Goal: Information Seeking & Learning: Obtain resource

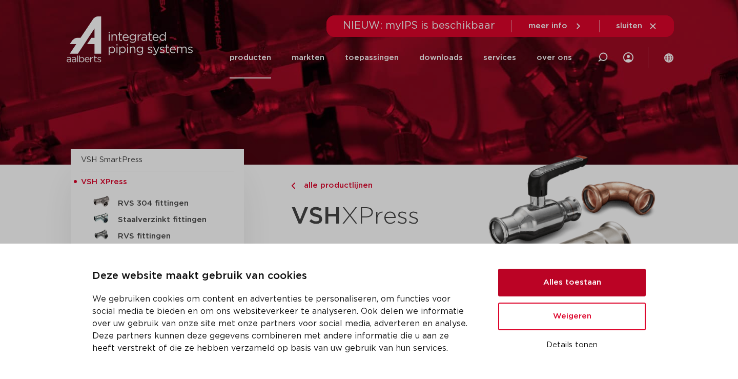
click at [554, 283] on button "Alles toestaan" at bounding box center [572, 282] width 148 height 28
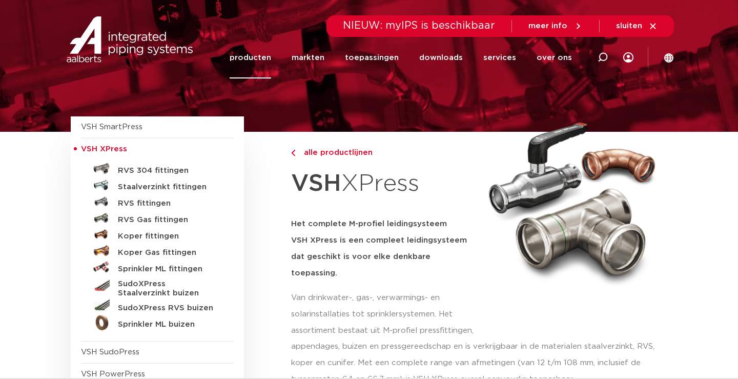
scroll to position [40, 0]
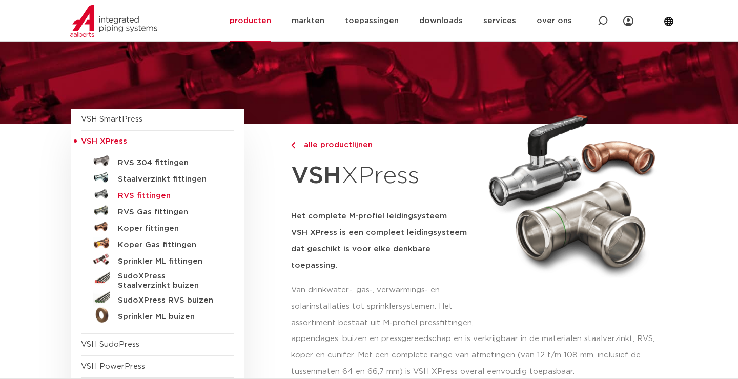
click at [152, 194] on h5 "RVS fittingen" at bounding box center [168, 195] width 101 height 9
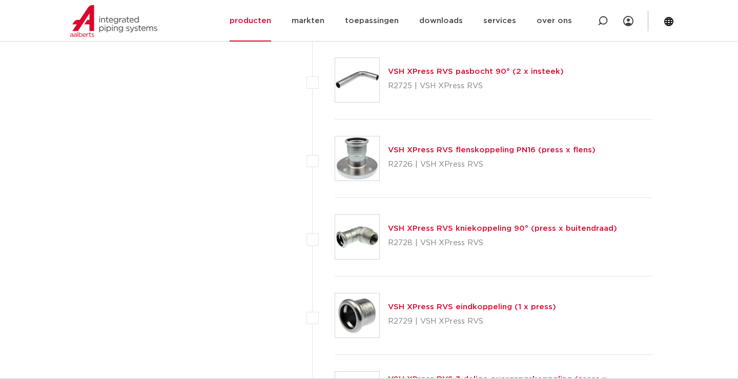
scroll to position [1836, 0]
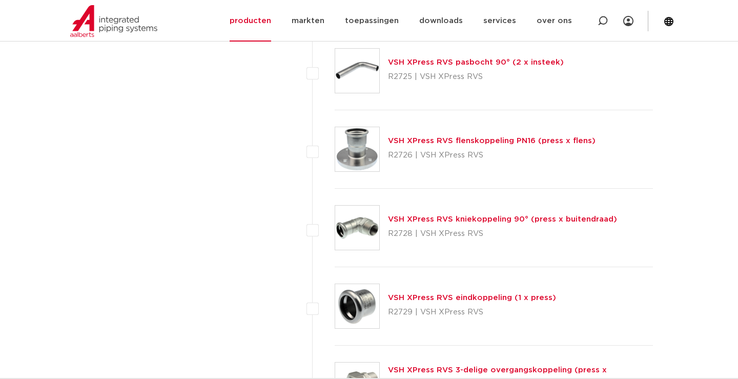
click at [370, 149] on img at bounding box center [357, 149] width 44 height 44
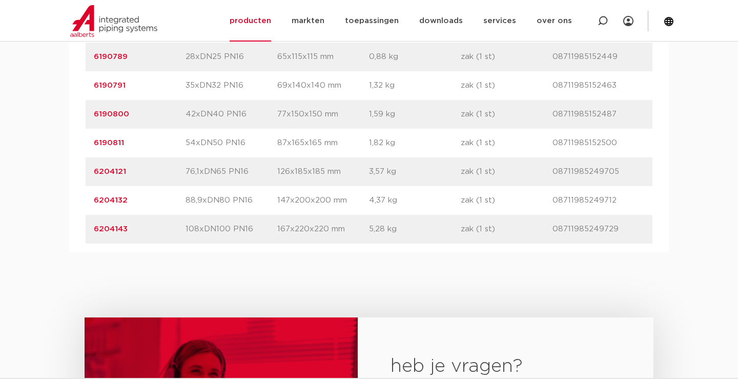
scroll to position [832, 0]
click at [100, 224] on link "6204143" at bounding box center [111, 228] width 34 height 8
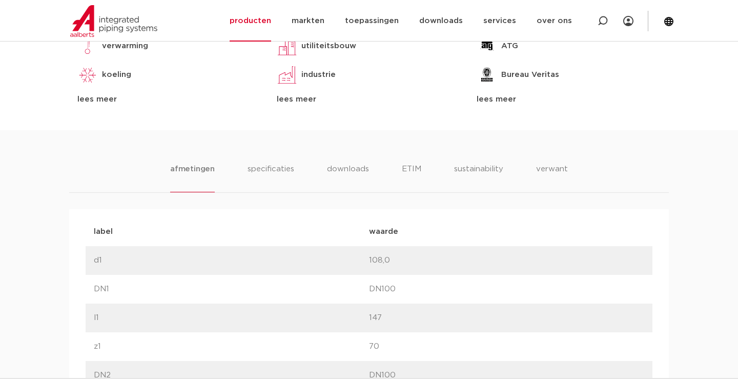
scroll to position [539, 0]
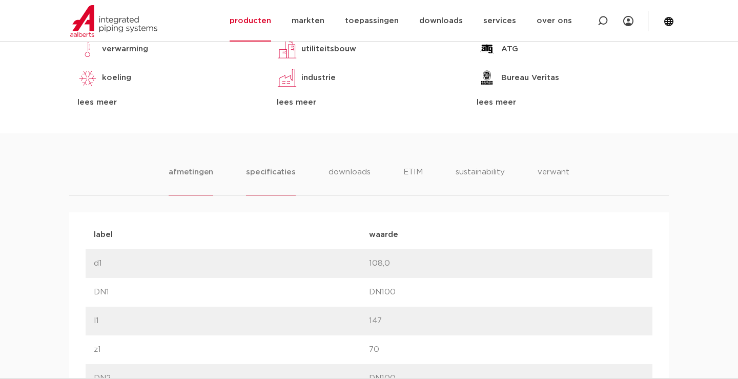
click at [260, 169] on li "specificaties" at bounding box center [270, 180] width 49 height 29
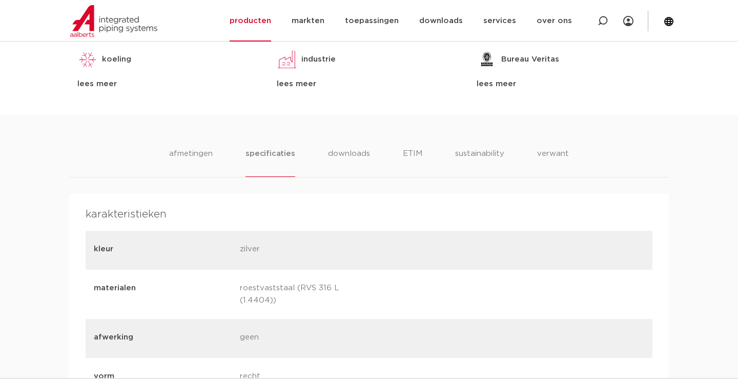
scroll to position [561, 0]
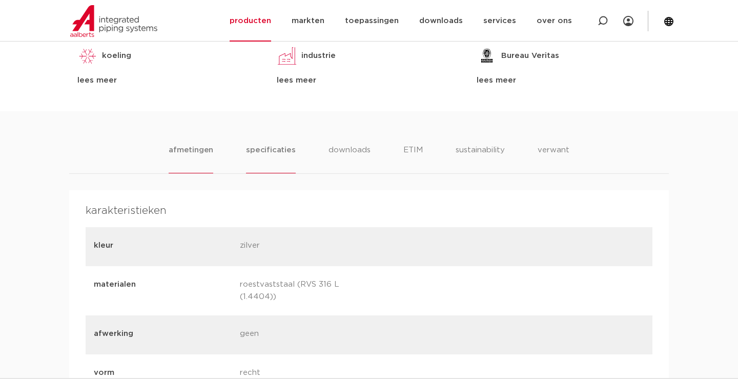
click at [189, 148] on li "afmetingen" at bounding box center [191, 158] width 45 height 29
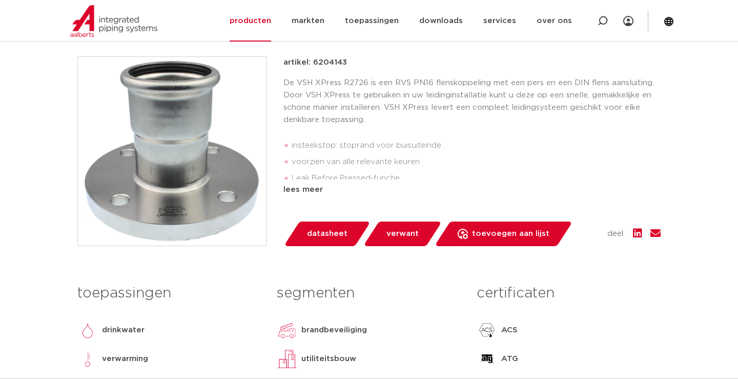
scroll to position [215, 0]
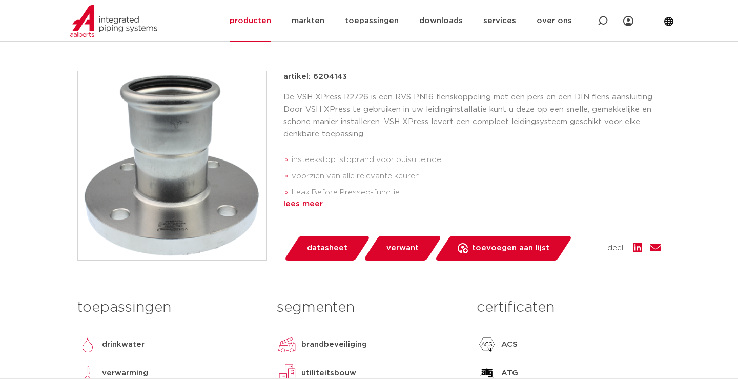
click at [297, 199] on div "lees meer" at bounding box center [471, 204] width 377 height 12
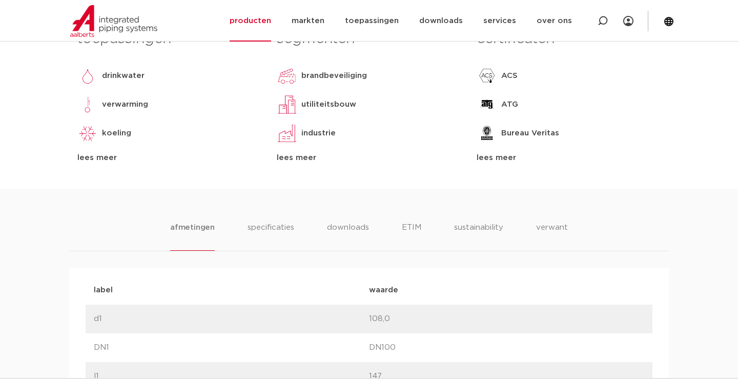
scroll to position [517, 0]
click at [273, 223] on li "specificaties" at bounding box center [270, 237] width 49 height 29
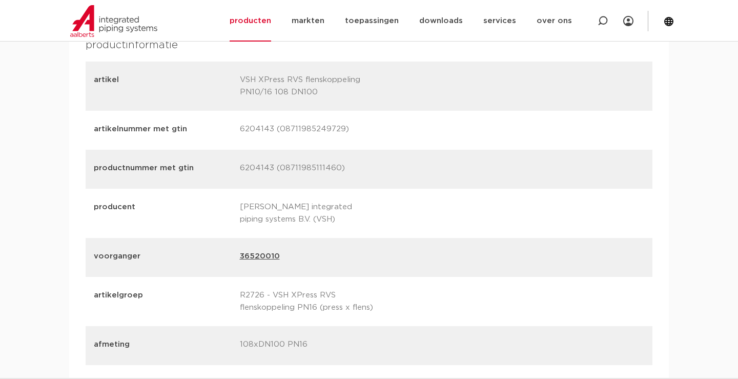
scroll to position [1406, 0]
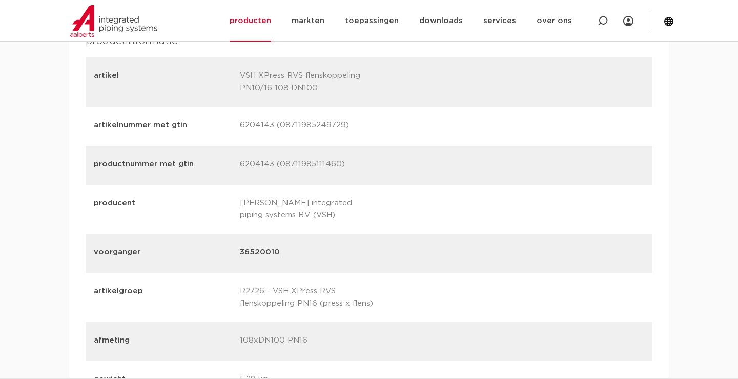
drag, startPoint x: 240, startPoint y: 111, endPoint x: 270, endPoint y: 110, distance: 30.2
click at [270, 119] on p "6204143 (08711985249729)" at bounding box center [309, 126] width 138 height 14
copy p "6204143"
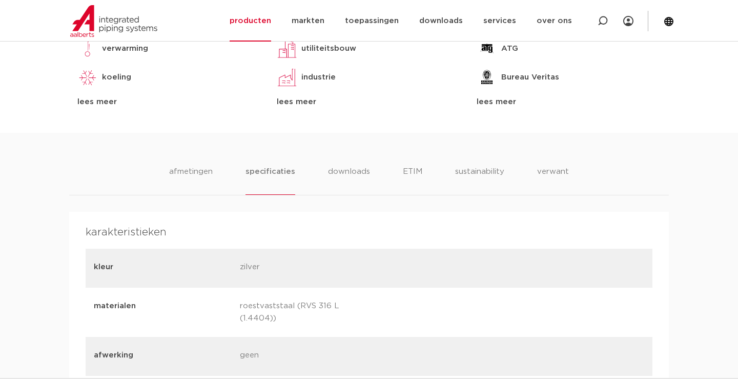
scroll to position [575, 0]
click at [187, 165] on li "afmetingen" at bounding box center [191, 179] width 45 height 29
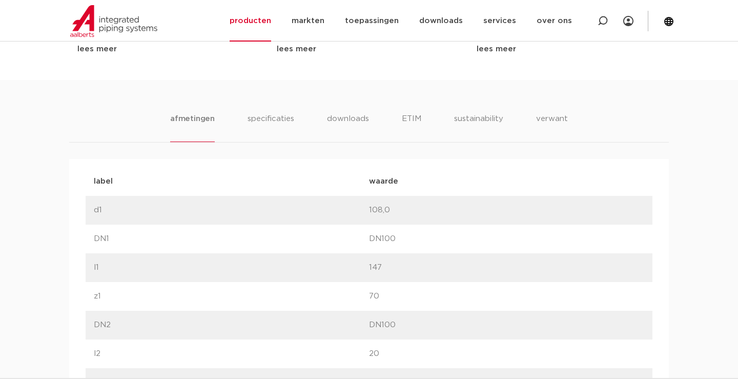
scroll to position [619, 0]
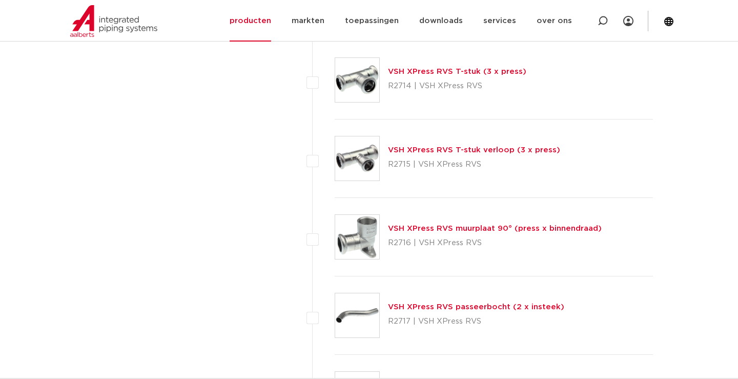
scroll to position [1080, 0]
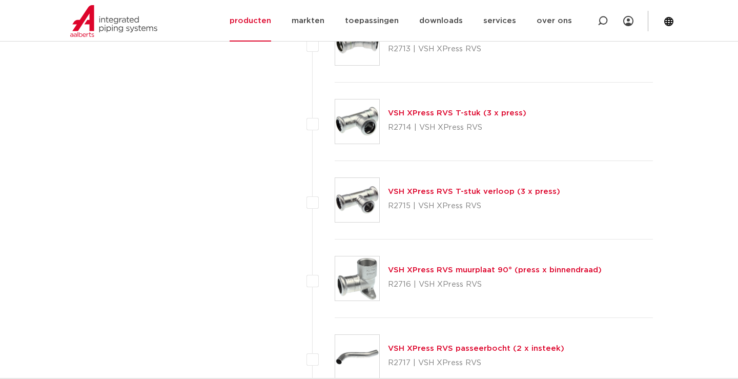
click at [414, 112] on link "VSH XPress RVS T-stuk (3 x press)" at bounding box center [457, 113] width 138 height 8
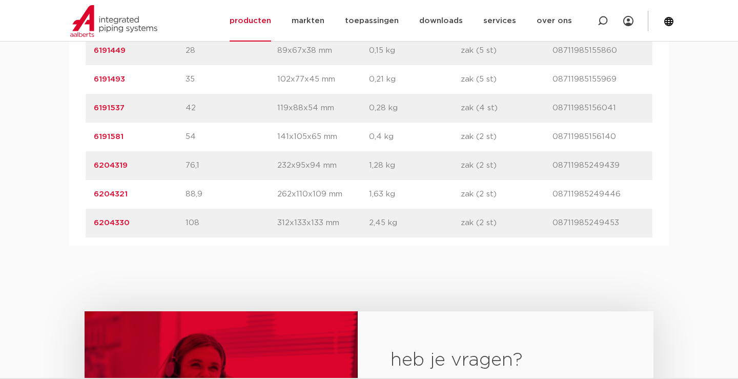
scroll to position [814, 0]
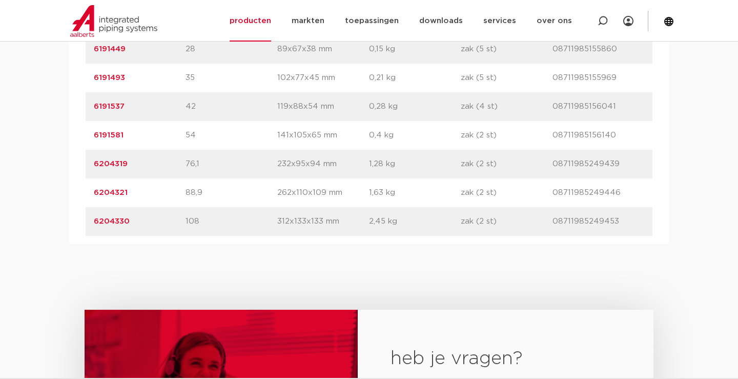
click at [104, 218] on link "6204330" at bounding box center [112, 221] width 36 height 8
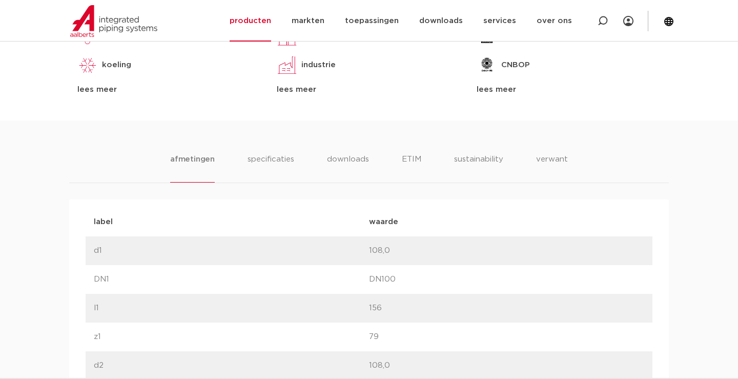
scroll to position [528, 0]
click at [267, 160] on li "specificaties" at bounding box center [270, 167] width 49 height 29
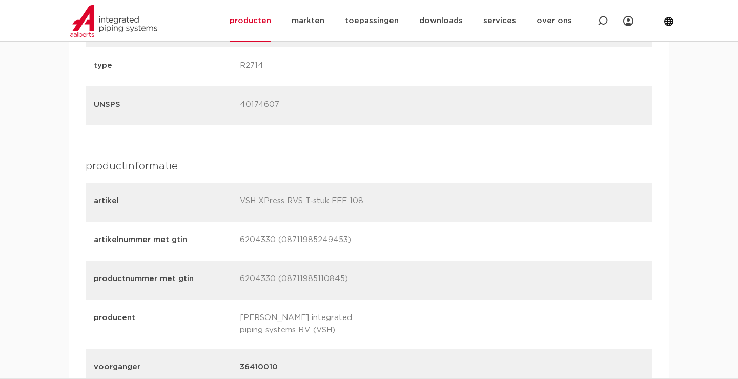
scroll to position [1238, 0]
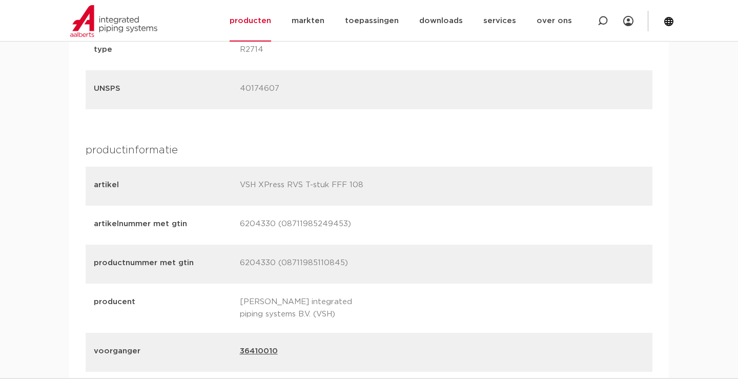
click at [243, 218] on p "6204330 (08711985249453)" at bounding box center [309, 225] width 138 height 14
drag, startPoint x: 243, startPoint y: 214, endPoint x: 274, endPoint y: 213, distance: 30.7
click at [274, 218] on p "6204330 (08711985249453)" at bounding box center [309, 225] width 138 height 14
copy p "6204330"
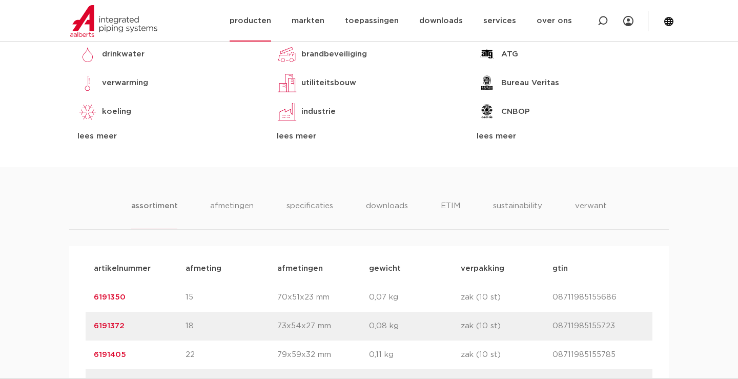
scroll to position [459, 0]
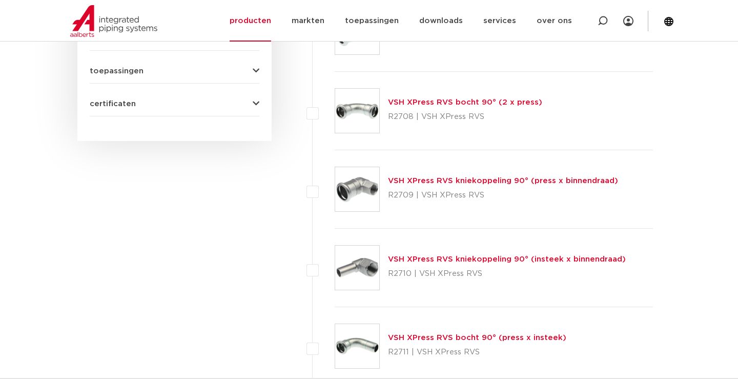
scroll to position [621, 0]
click at [451, 336] on link "VSH XPress RVS bocht 90° (press x insteek)" at bounding box center [477, 337] width 178 height 8
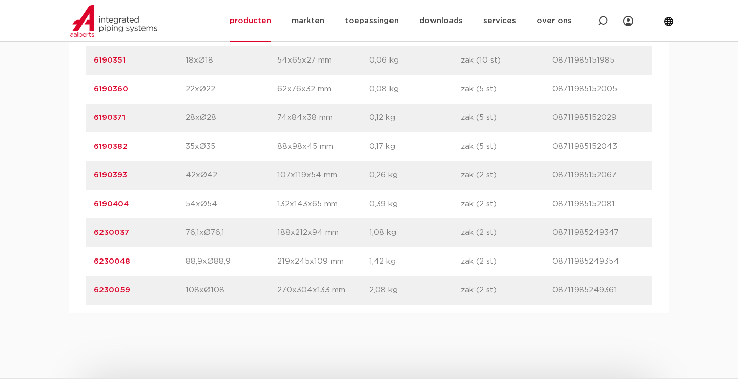
scroll to position [794, 0]
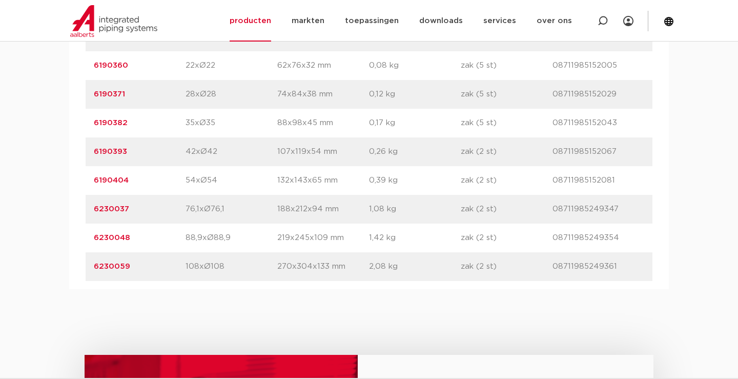
click at [117, 266] on link "6230059" at bounding box center [112, 266] width 36 height 8
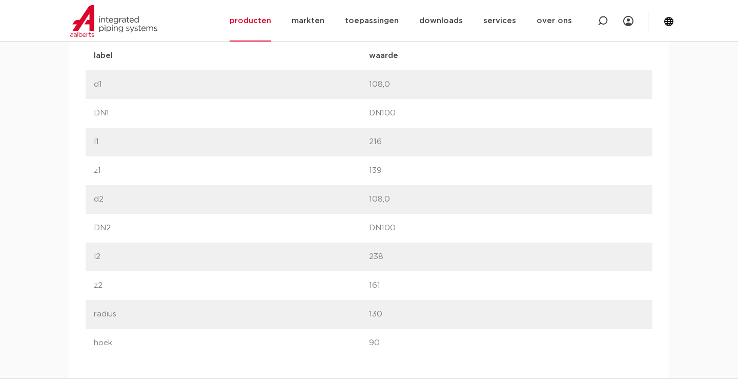
scroll to position [692, 0]
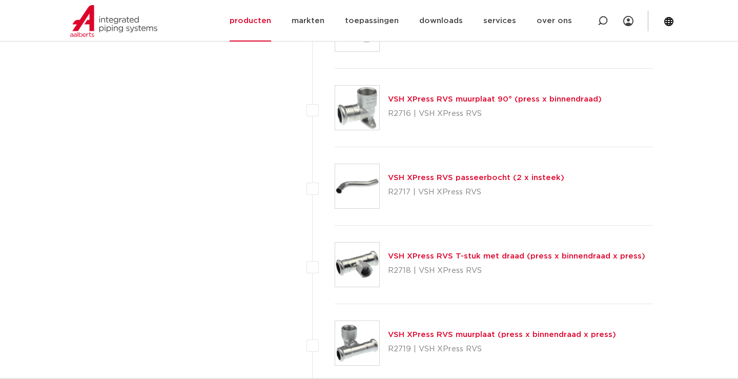
scroll to position [1252, 0]
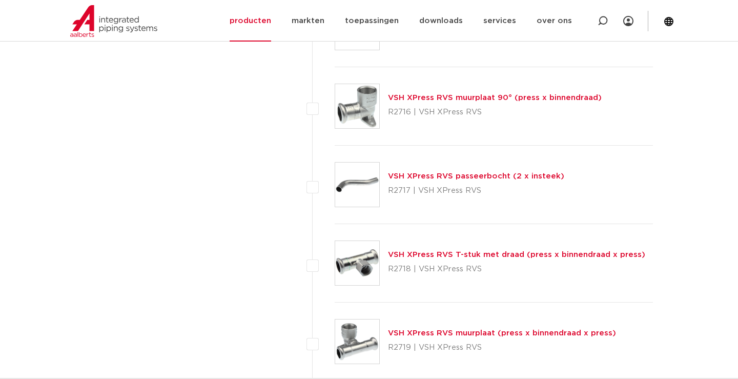
click at [458, 254] on link "VSH XPress RVS T-stuk met draad (press x binnendraad x press)" at bounding box center [516, 254] width 257 height 8
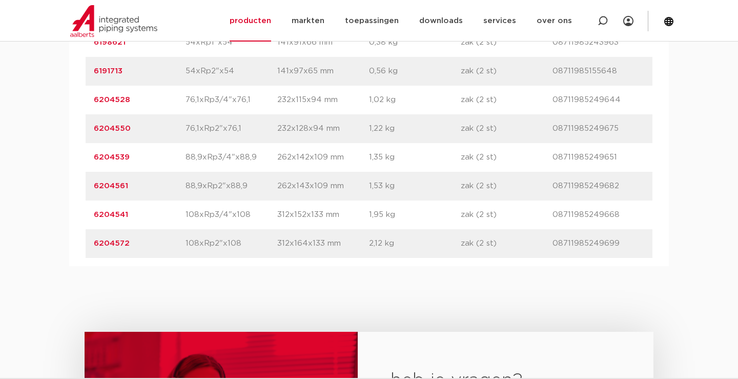
scroll to position [1220, 0]
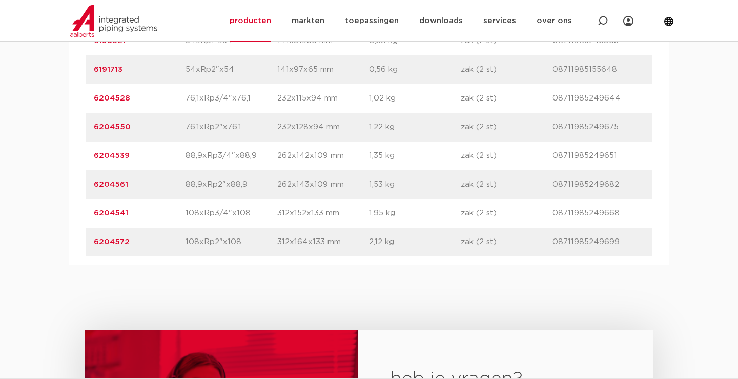
click at [101, 240] on link "6204572" at bounding box center [112, 242] width 36 height 8
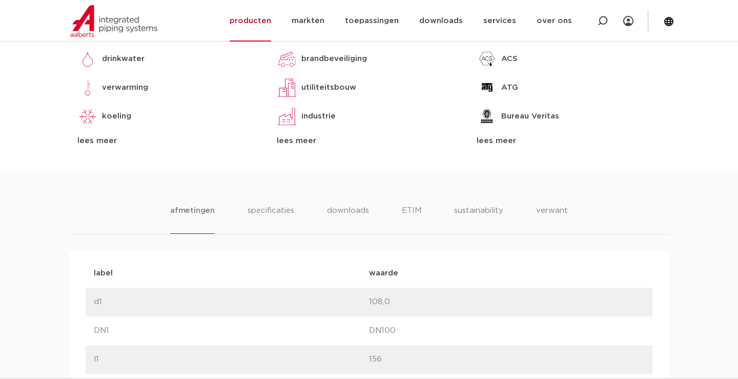
scroll to position [502, 0]
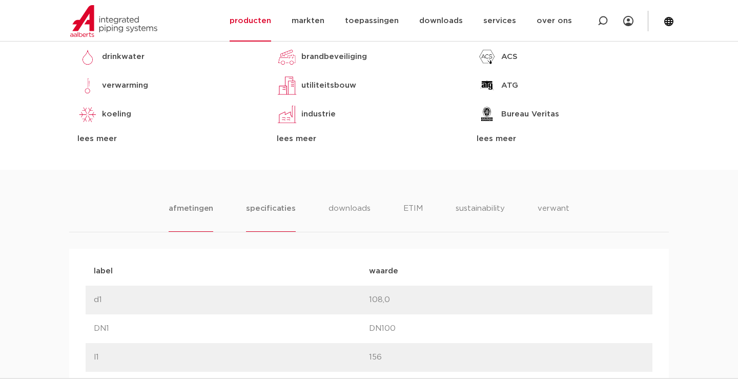
click at [250, 213] on li "specificaties" at bounding box center [270, 216] width 49 height 29
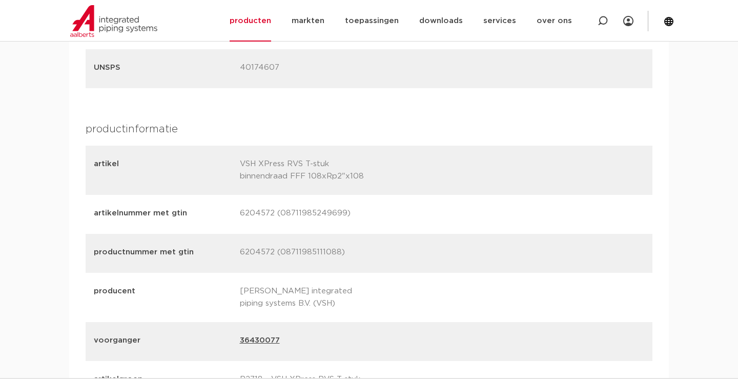
scroll to position [1296, 0]
drag, startPoint x: 249, startPoint y: 198, endPoint x: 271, endPoint y: 198, distance: 22.0
click at [271, 205] on p "6204572 (08711985249699)" at bounding box center [309, 212] width 138 height 14
copy p "6204572"
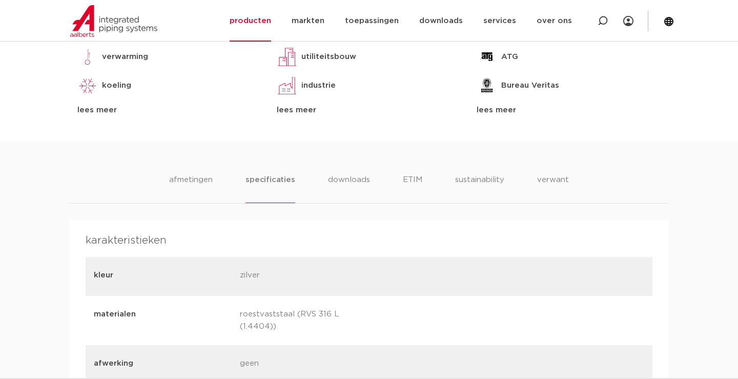
scroll to position [549, 0]
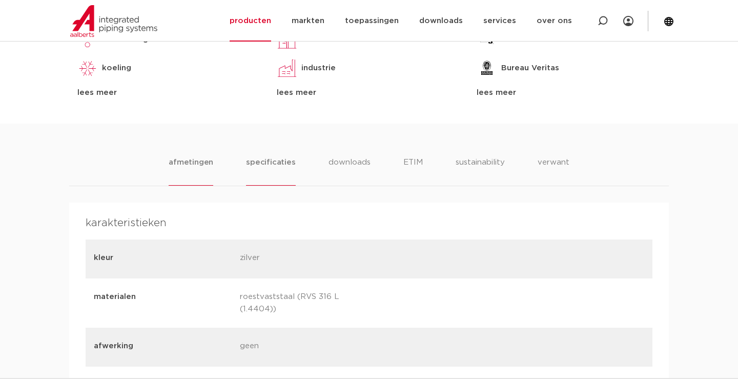
click at [200, 164] on li "afmetingen" at bounding box center [191, 170] width 45 height 29
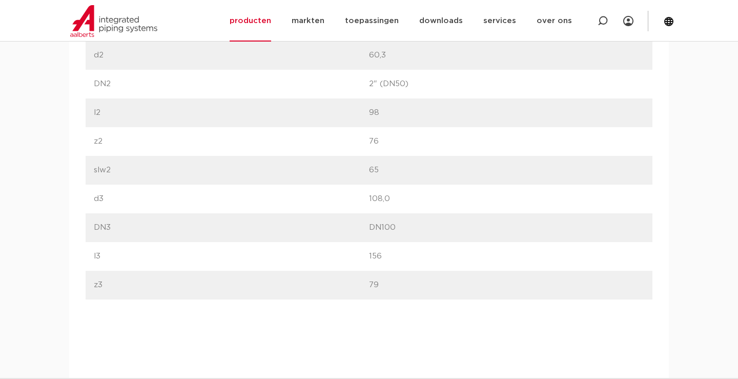
scroll to position [860, 0]
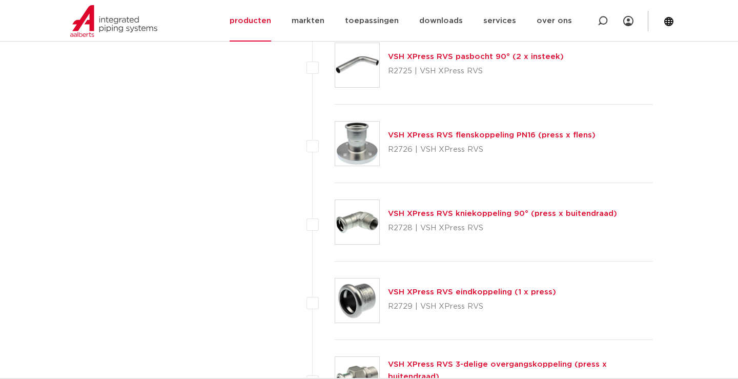
scroll to position [1834, 0]
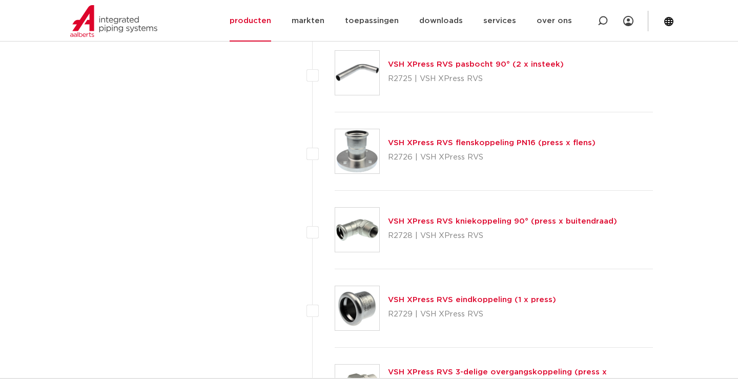
click at [430, 298] on link "VSH XPress RVS eindkoppeling (1 x press)" at bounding box center [472, 300] width 168 height 8
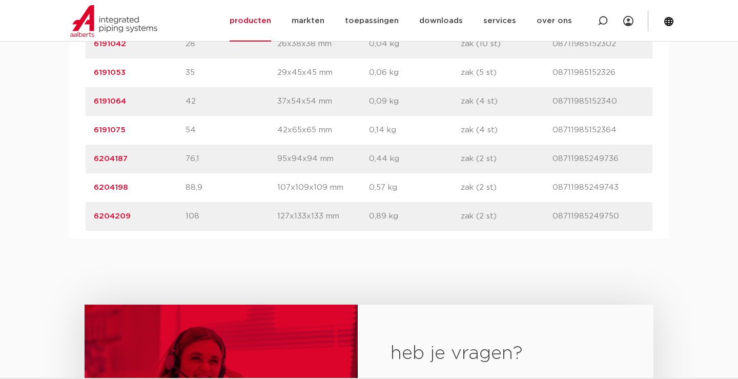
scroll to position [822, 0]
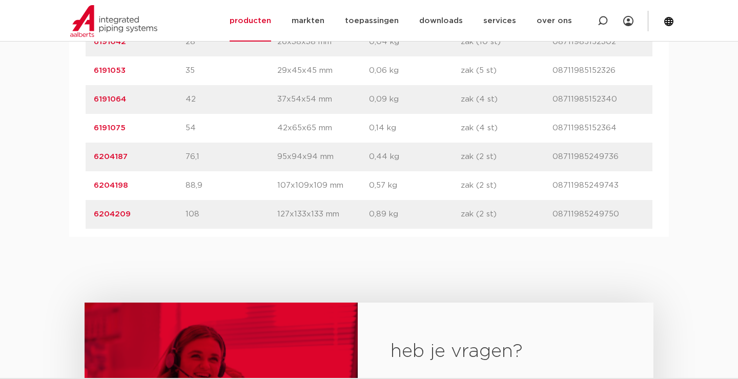
click at [117, 184] on link "6204198" at bounding box center [111, 185] width 34 height 8
click at [114, 184] on link "6204198" at bounding box center [111, 185] width 34 height 8
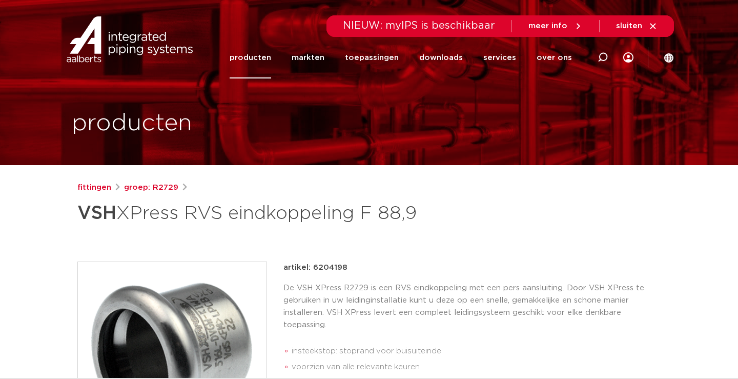
drag, startPoint x: 312, startPoint y: 266, endPoint x: 343, endPoint y: 266, distance: 31.2
click at [349, 265] on div "artikel: 6204198" at bounding box center [471, 267] width 377 height 12
copy p "6204198"
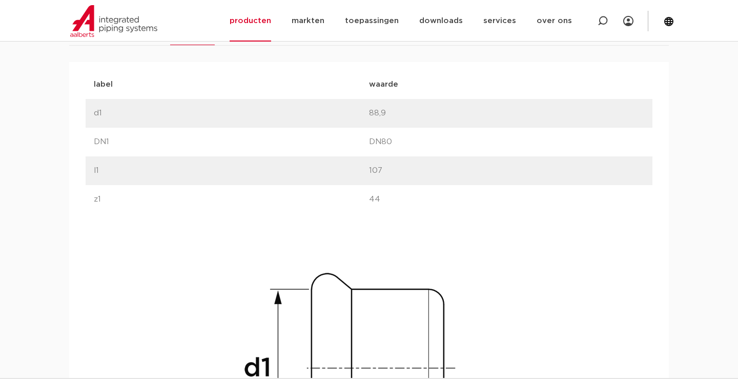
scroll to position [659, 0]
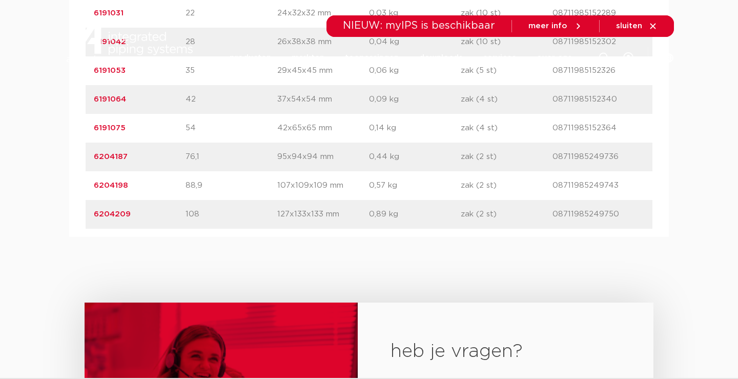
click at [112, 212] on link "6204209" at bounding box center [112, 214] width 37 height 8
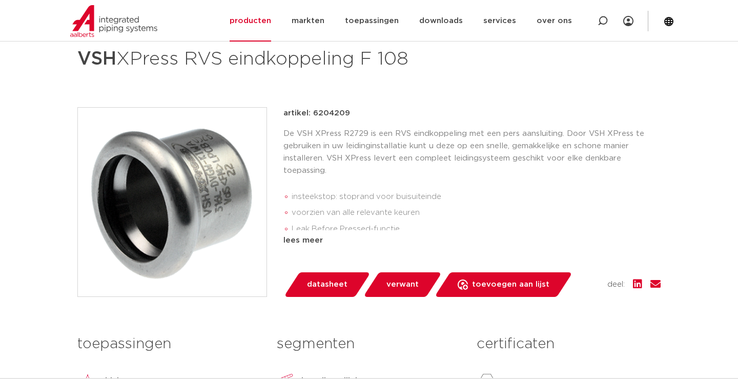
scroll to position [156, 0]
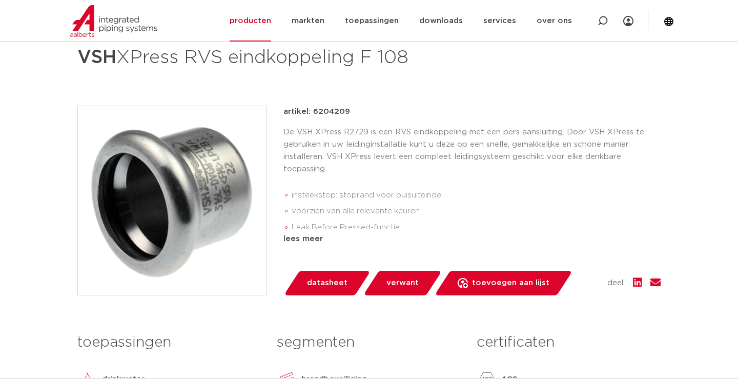
drag, startPoint x: 313, startPoint y: 110, endPoint x: 349, endPoint y: 110, distance: 35.3
click at [349, 110] on div "artikel: 6204209" at bounding box center [471, 112] width 377 height 12
copy p "6204209"
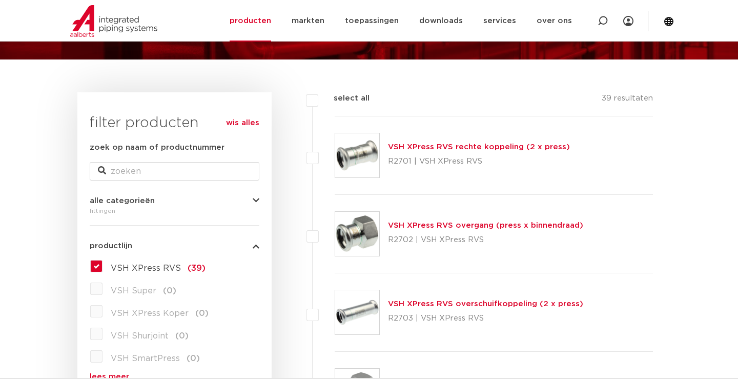
scroll to position [106, 0]
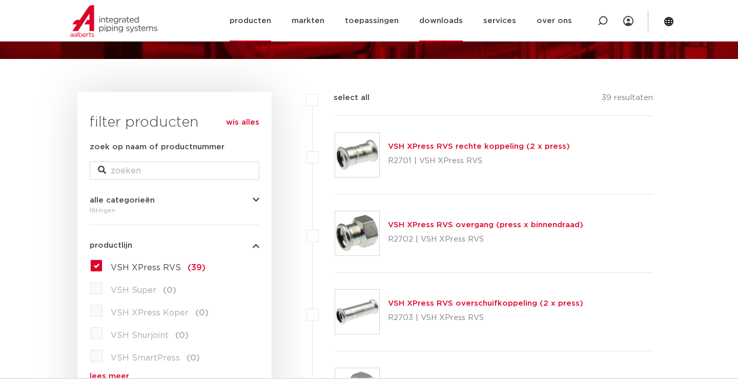
click at [452, 22] on link "downloads" at bounding box center [441, 20] width 44 height 41
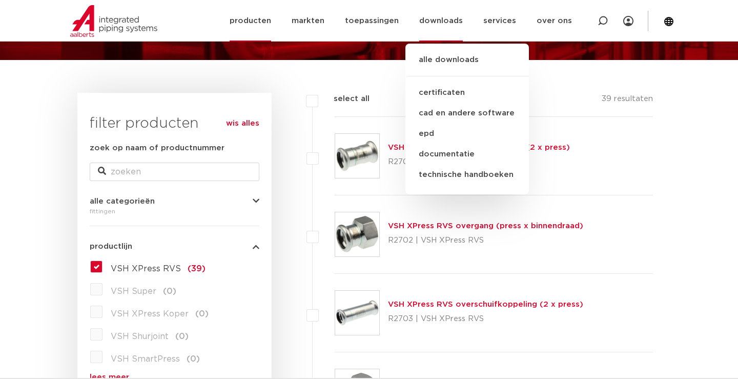
scroll to position [106, 0]
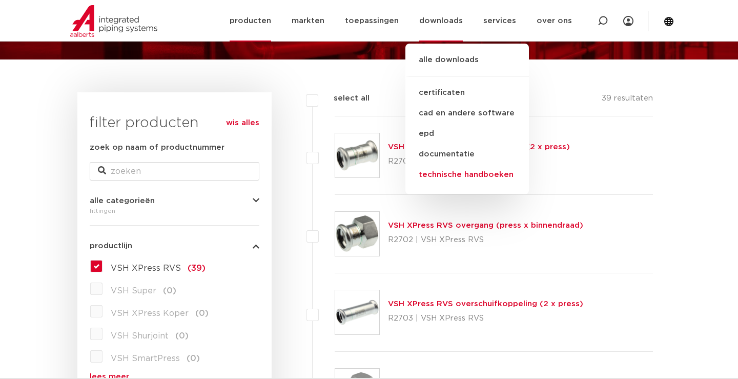
click at [446, 174] on link "technische handboeken" at bounding box center [466, 174] width 123 height 20
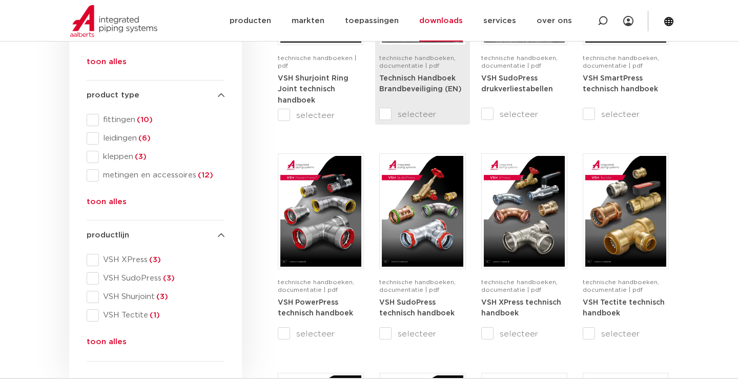
scroll to position [296, 0]
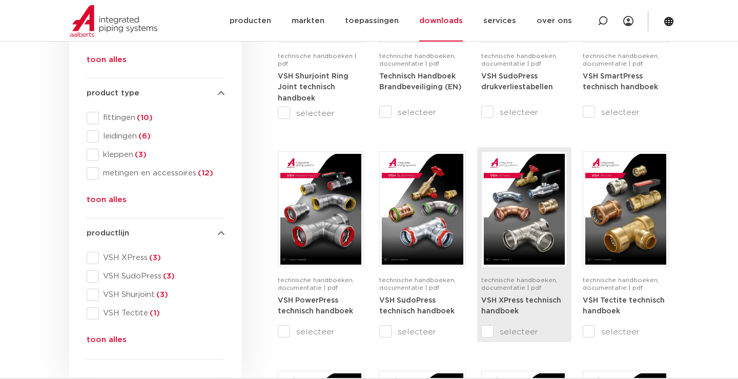
click at [518, 196] on img at bounding box center [524, 209] width 81 height 111
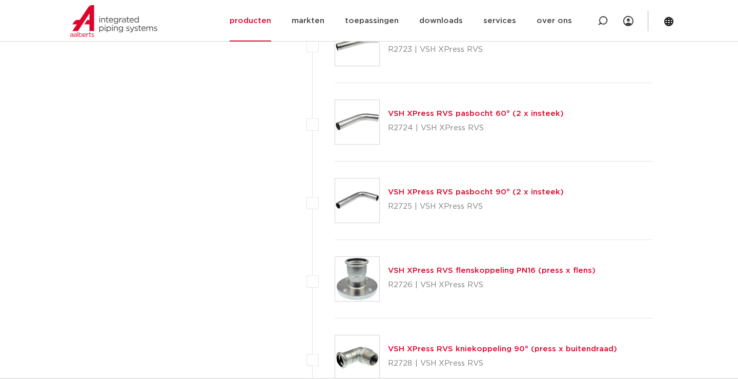
scroll to position [1725, 0]
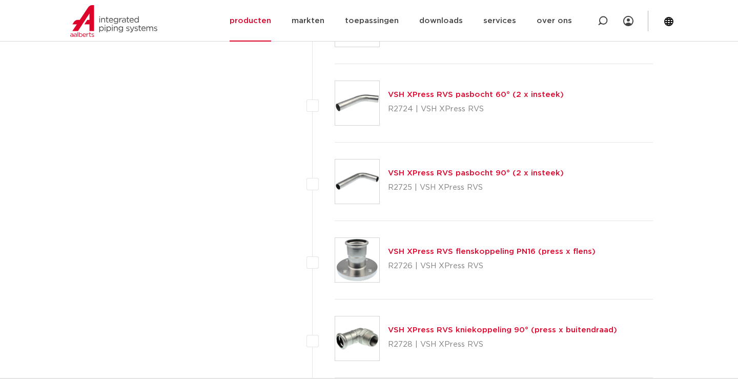
click at [443, 250] on link "VSH XPress RVS flenskoppeling PN16 (press x flens)" at bounding box center [491, 251] width 207 height 8
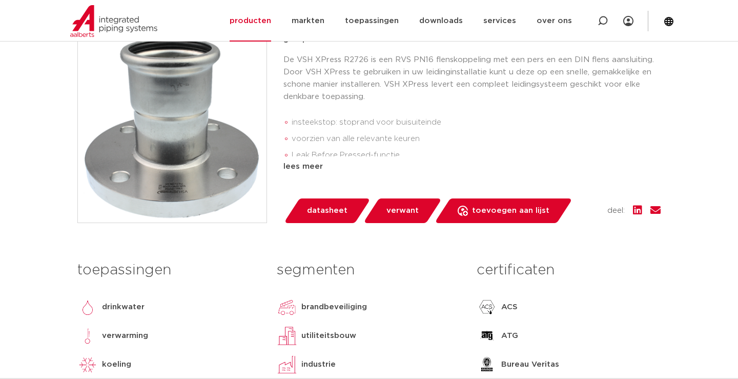
scroll to position [253, 0]
click at [317, 204] on span "datasheet" at bounding box center [327, 210] width 40 height 16
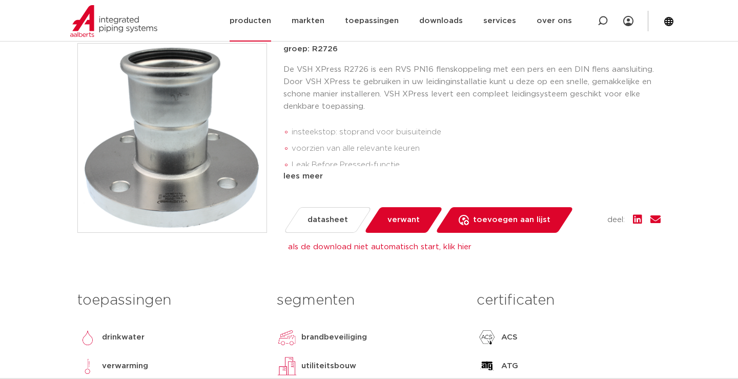
scroll to position [244, 0]
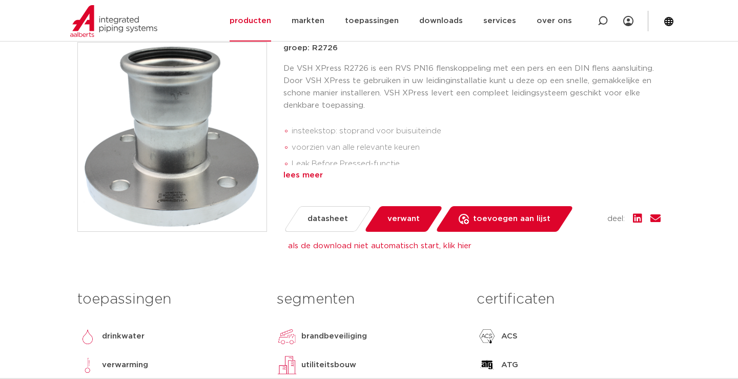
click at [304, 174] on div "lees meer" at bounding box center [471, 175] width 377 height 12
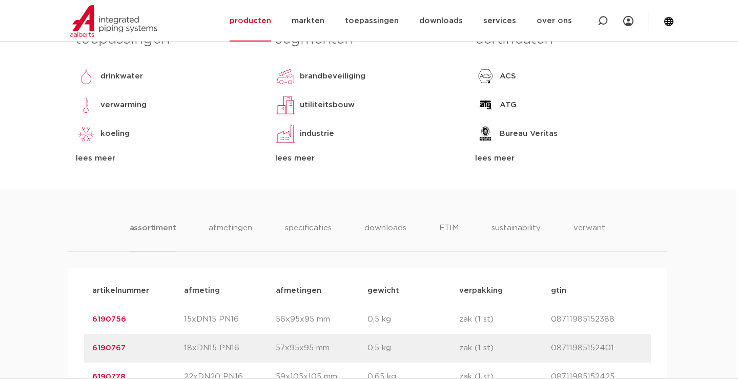
scroll to position [519, 2]
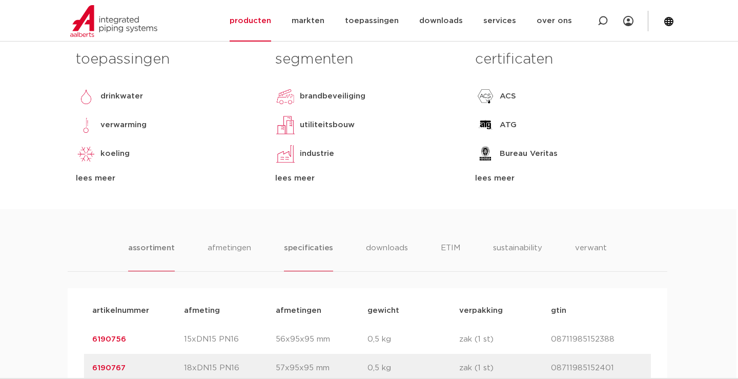
click at [309, 242] on li "specificaties" at bounding box center [308, 256] width 49 height 29
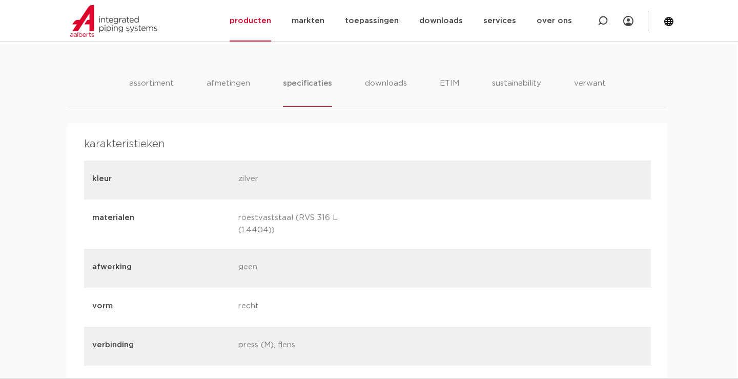
scroll to position [685, 2]
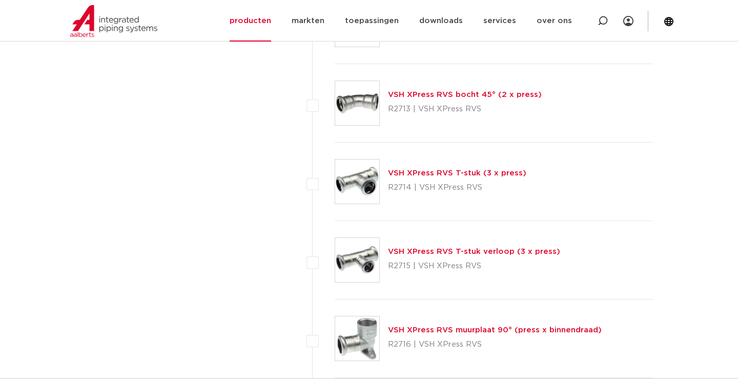
scroll to position [995, 0]
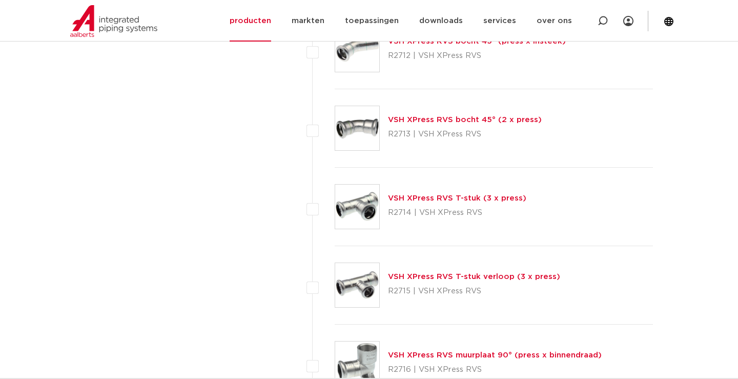
click at [424, 197] on link "VSH XPress RVS T-stuk (3 x press)" at bounding box center [457, 198] width 138 height 8
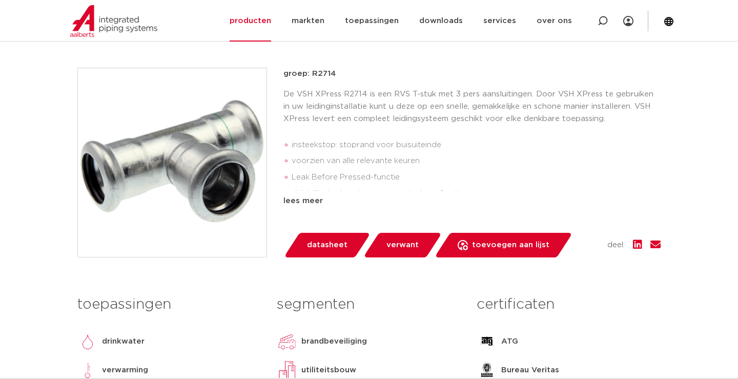
scroll to position [195, 0]
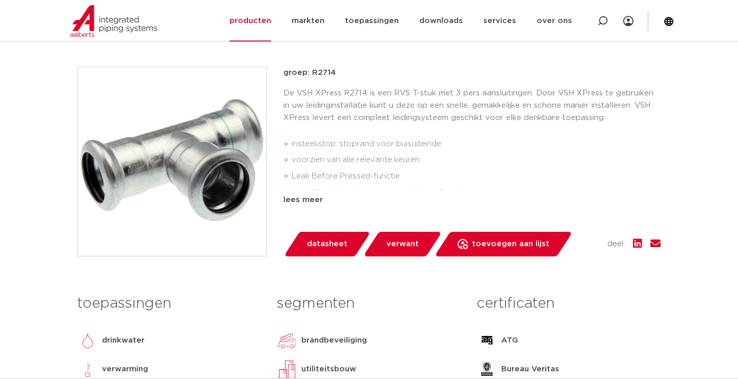
click at [324, 241] on span "datasheet" at bounding box center [327, 244] width 40 height 16
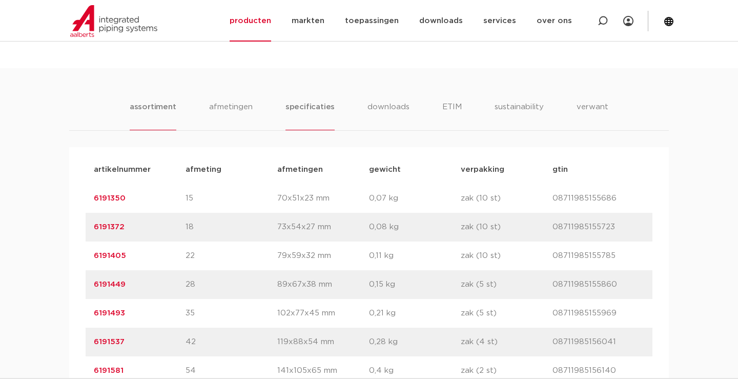
scroll to position [602, 0]
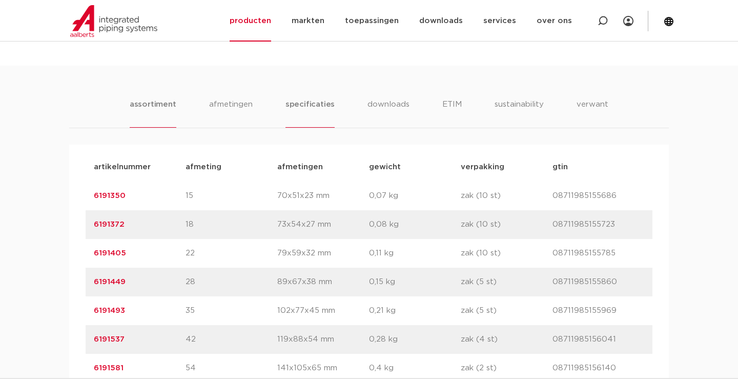
click at [298, 105] on li "specificaties" at bounding box center [309, 112] width 49 height 29
